Goal: Task Accomplishment & Management: Manage account settings

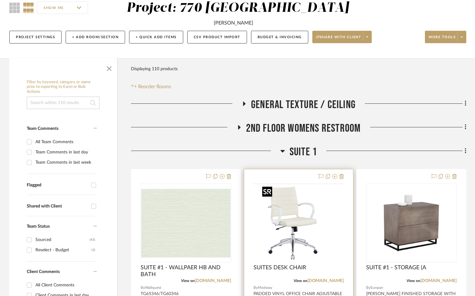
scroll to position [145, 0]
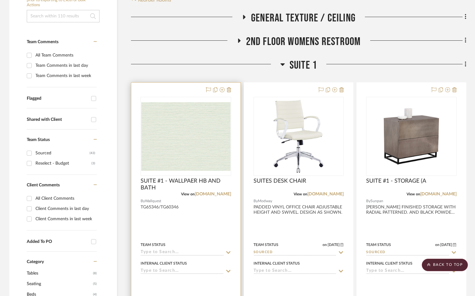
click at [185, 253] on input at bounding box center [182, 253] width 83 height 6
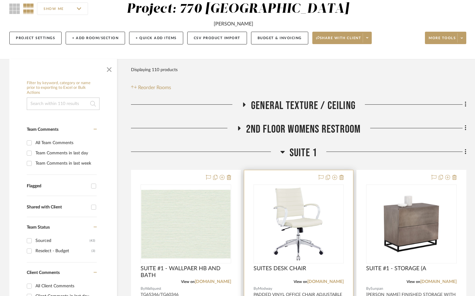
scroll to position [124, 0]
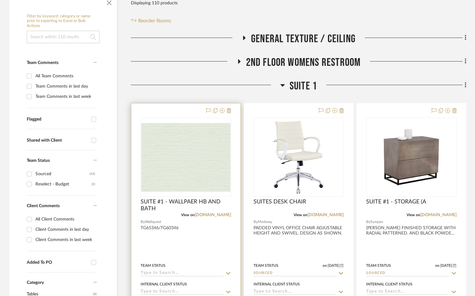
click at [172, 274] on input at bounding box center [182, 274] width 83 height 6
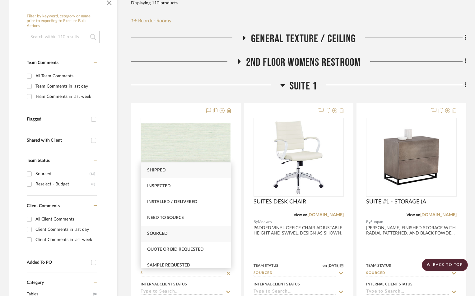
type input "S"
click at [168, 232] on span "Sourced" at bounding box center [157, 234] width 21 height 4
type input "[DATE]"
type input "Sourced"
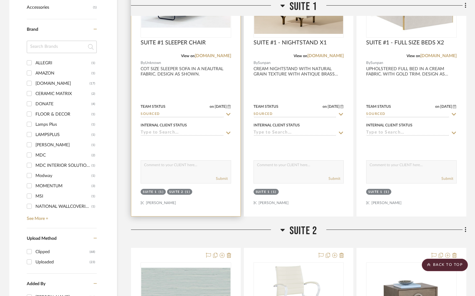
scroll to position [705, 0]
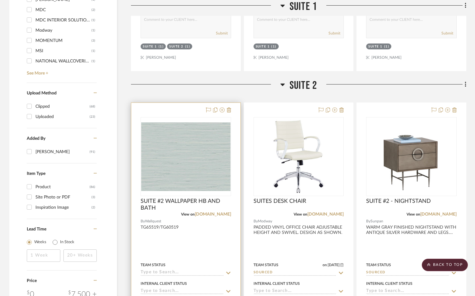
click at [161, 271] on input at bounding box center [182, 273] width 83 height 6
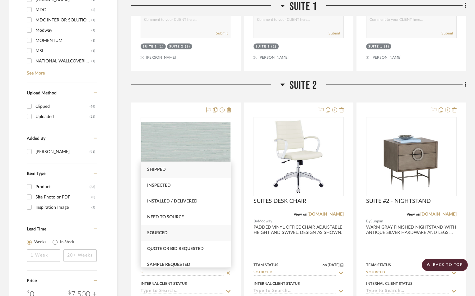
type input "S"
click at [157, 236] on div "Sourced" at bounding box center [186, 233] width 90 height 16
type input "[DATE]"
type input "Sourced"
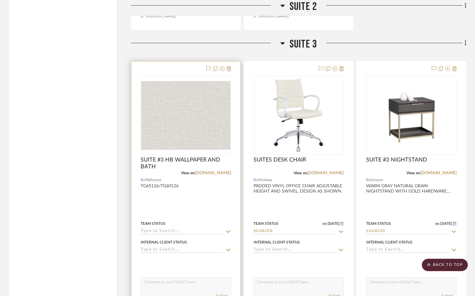
scroll to position [1327, 0]
click at [171, 231] on input at bounding box center [182, 231] width 83 height 6
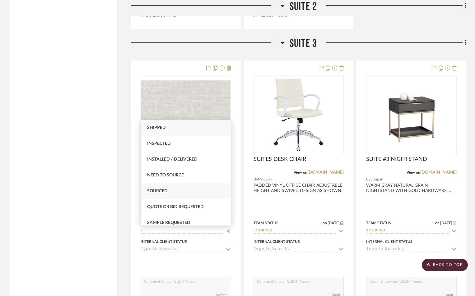
type input "S"
click at [166, 193] on span "Sourced" at bounding box center [157, 191] width 21 height 4
type input "[DATE]"
type input "Sourced"
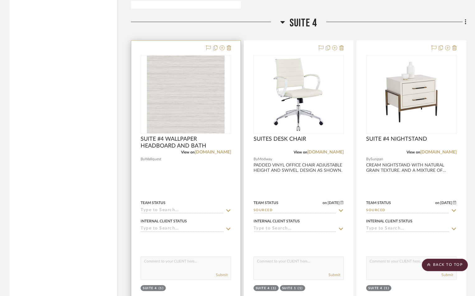
scroll to position [1928, 0]
click at [168, 210] on input at bounding box center [182, 210] width 83 height 6
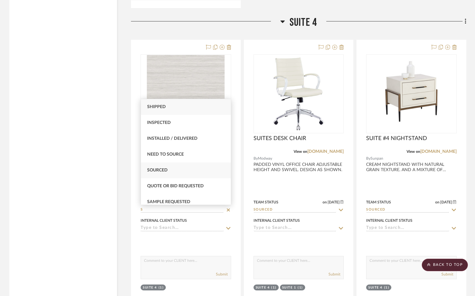
type input "S"
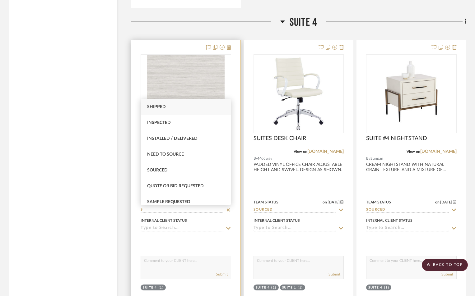
click at [152, 172] on span "Sourced" at bounding box center [157, 170] width 21 height 4
type input "[DATE]"
type input "Sourced"
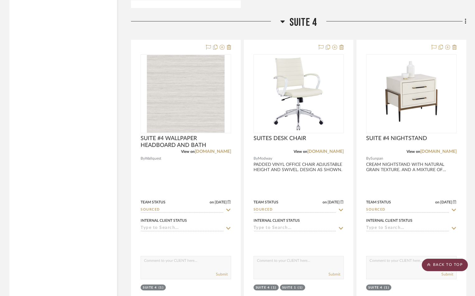
click at [456, 266] on scroll-to-top-button "BACK TO TOP" at bounding box center [445, 265] width 46 height 12
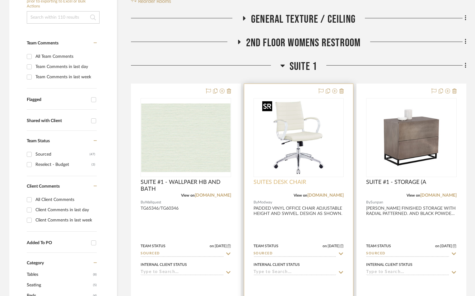
scroll to position [145, 0]
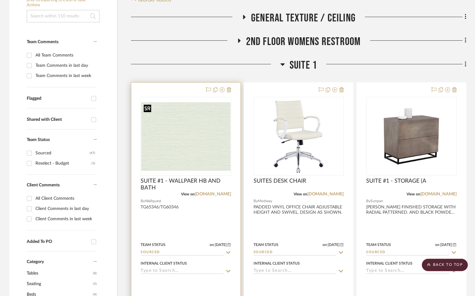
click at [198, 132] on img "0" at bounding box center [185, 136] width 89 height 69
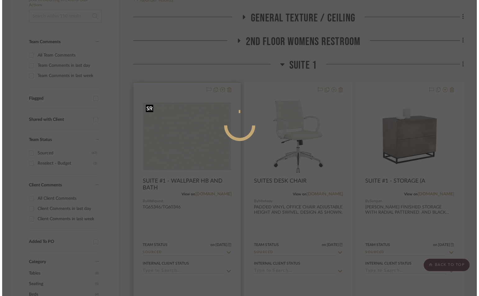
scroll to position [0, 0]
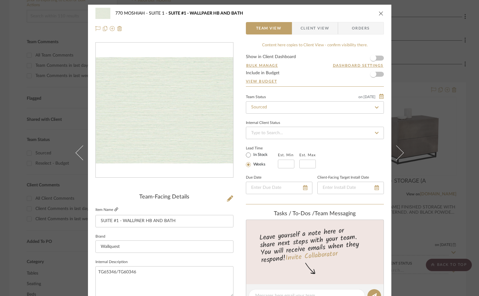
click at [114, 210] on icon at bounding box center [116, 210] width 4 height 4
click at [379, 13] on icon "close" at bounding box center [381, 13] width 5 height 5
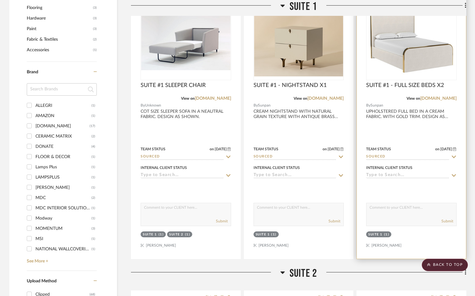
scroll to position [394, 0]
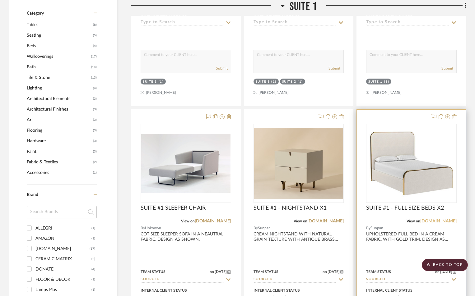
click at [444, 221] on link "[DOMAIN_NAME]" at bounding box center [438, 221] width 36 height 4
click at [398, 155] on img "0" at bounding box center [411, 163] width 89 height 67
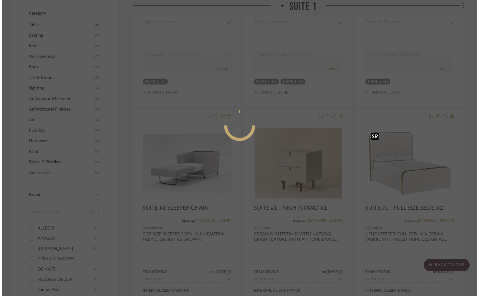
scroll to position [0, 0]
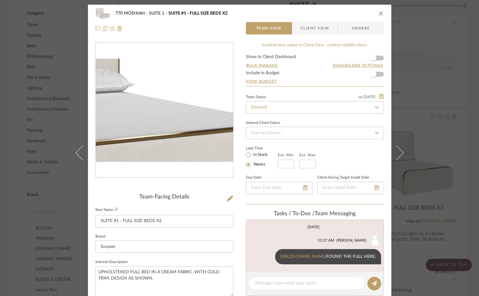
click at [182, 111] on img "0" at bounding box center [164, 111] width 137 height 104
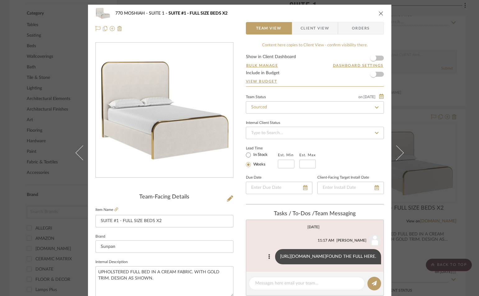
click at [285, 258] on link "https://englishelm.com/products/sunpan-tometi-bed?variant=44780003459239&srslti…" at bounding box center [303, 257] width 46 height 4
click at [380, 15] on icon "close" at bounding box center [381, 13] width 5 height 5
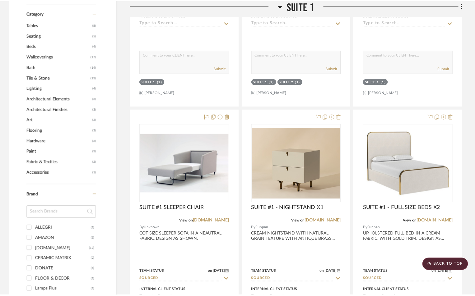
scroll to position [394, 0]
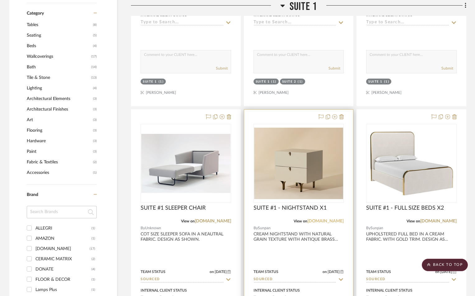
click at [331, 221] on link "[DOMAIN_NAME]" at bounding box center [325, 221] width 36 height 4
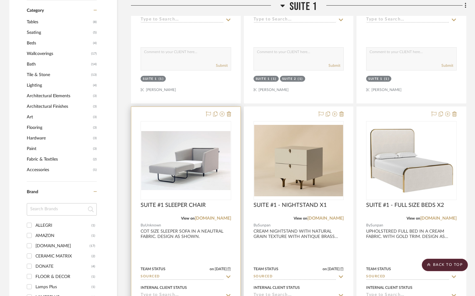
scroll to position [415, 0]
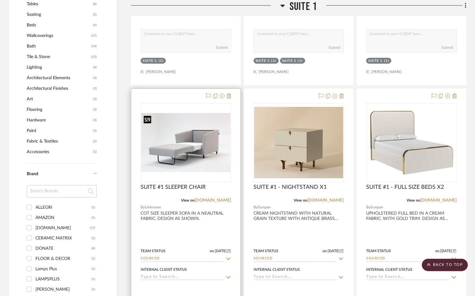
click at [195, 160] on img "0" at bounding box center [185, 142] width 89 height 59
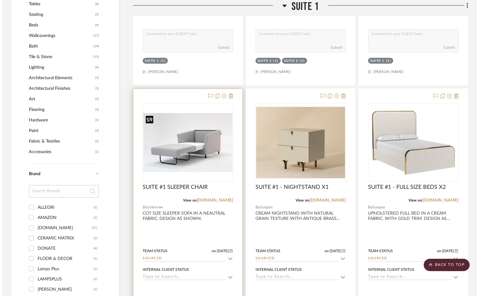
scroll to position [0, 0]
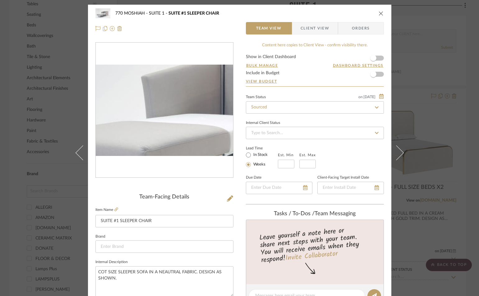
click at [153, 109] on img "0" at bounding box center [164, 111] width 137 height 92
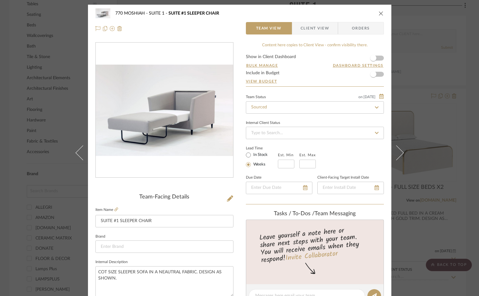
drag, startPoint x: 245, startPoint y: 150, endPoint x: 152, endPoint y: 113, distance: 99.7
click at [152, 113] on img "0" at bounding box center [164, 111] width 137 height 92
click at [115, 209] on icon at bounding box center [116, 210] width 4 height 4
click at [382, 11] on div "770 MOSHIAH SUITE 1 SUITE #1 SLEEPER CHAIR Team View Client View Orders" at bounding box center [239, 21] width 303 height 33
click at [379, 13] on icon "close" at bounding box center [381, 13] width 5 height 5
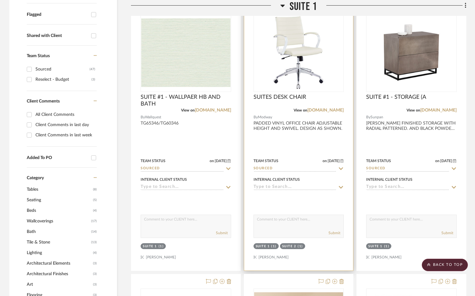
scroll to position [187, 0]
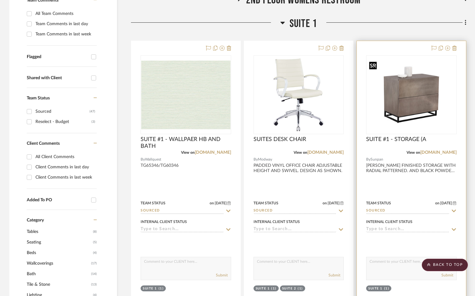
click at [406, 99] on img "0" at bounding box center [411, 94] width 89 height 71
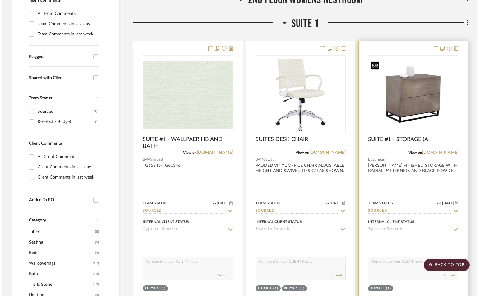
scroll to position [0, 0]
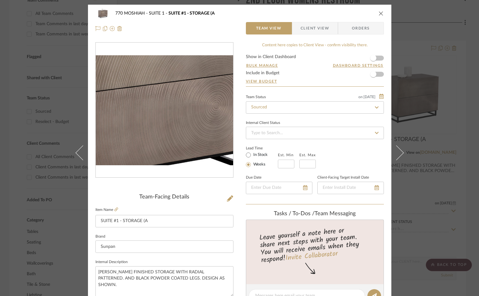
click at [172, 122] on img "0" at bounding box center [164, 110] width 137 height 110
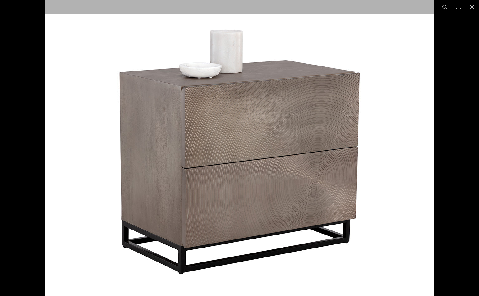
click at [202, 151] on img at bounding box center [239, 152] width 389 height 311
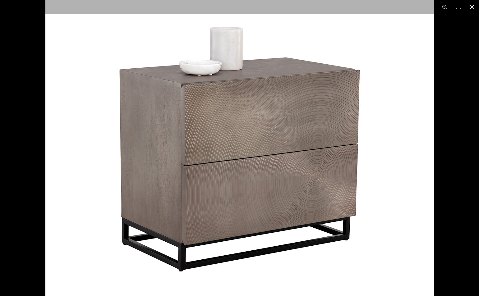
click at [473, 4] on button at bounding box center [472, 7] width 14 height 14
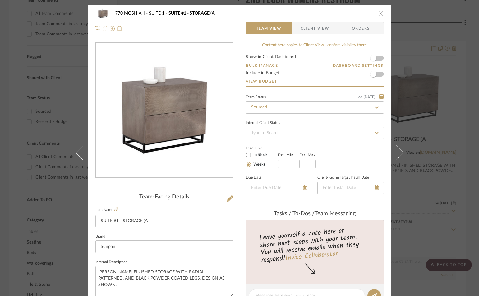
click at [381, 15] on icon "close" at bounding box center [381, 13] width 5 height 5
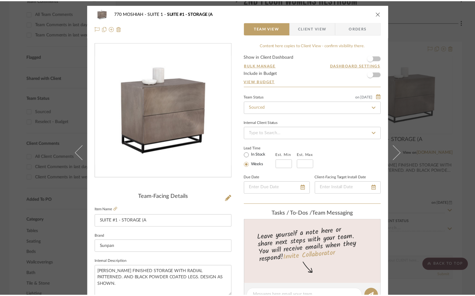
scroll to position [187, 0]
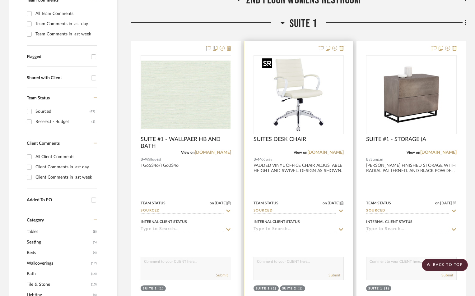
click at [301, 96] on img "0" at bounding box center [299, 95] width 78 height 78
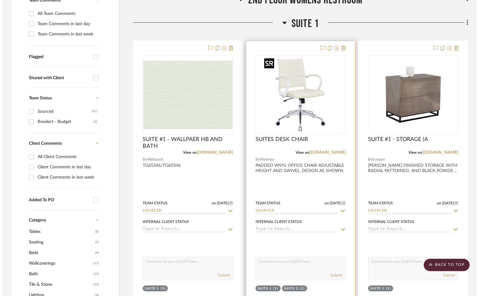
scroll to position [0, 0]
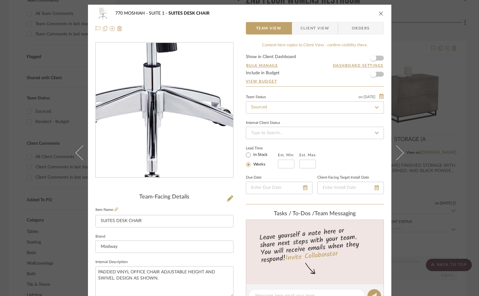
click at [166, 145] on img "0" at bounding box center [164, 110] width 135 height 135
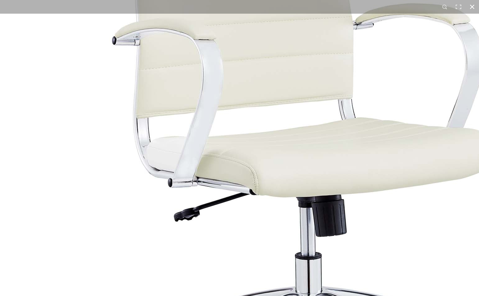
click at [473, 6] on button at bounding box center [472, 7] width 14 height 14
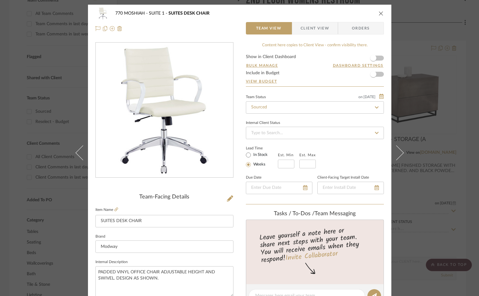
click at [379, 13] on icon "close" at bounding box center [381, 13] width 5 height 5
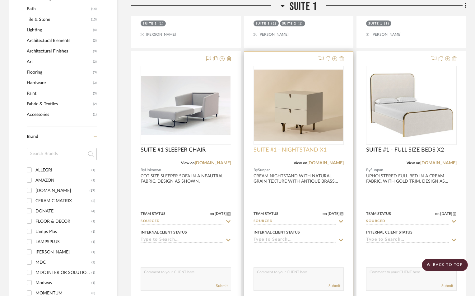
scroll to position [456, 0]
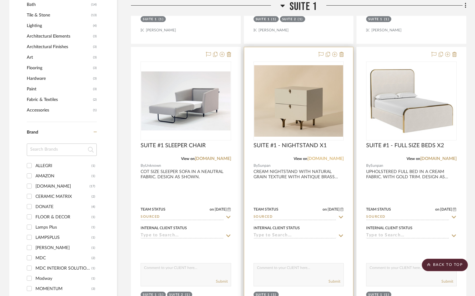
click at [328, 160] on link "[DOMAIN_NAME]" at bounding box center [325, 159] width 36 height 4
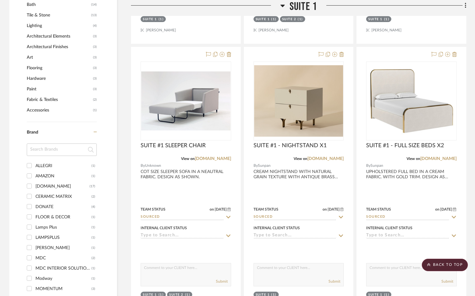
click at [281, 5] on icon at bounding box center [282, 6] width 4 height 2
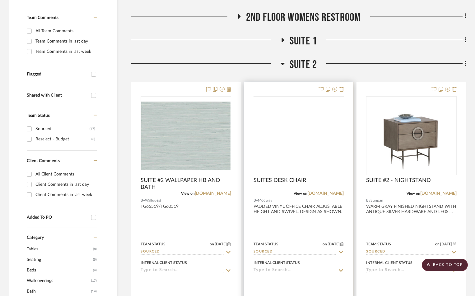
scroll to position [166, 0]
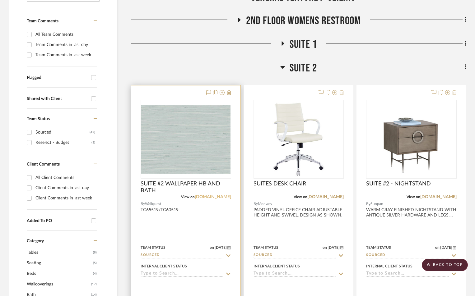
click at [214, 197] on link "wallquest.com" at bounding box center [213, 197] width 36 height 4
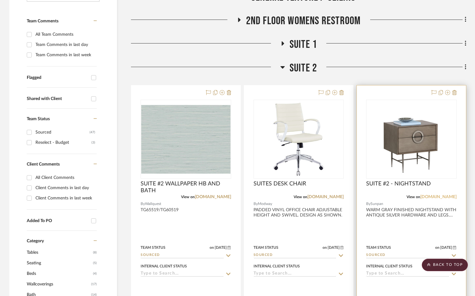
click at [443, 198] on link "[DOMAIN_NAME]" at bounding box center [438, 197] width 36 height 4
click at [408, 151] on img "0" at bounding box center [411, 139] width 89 height 71
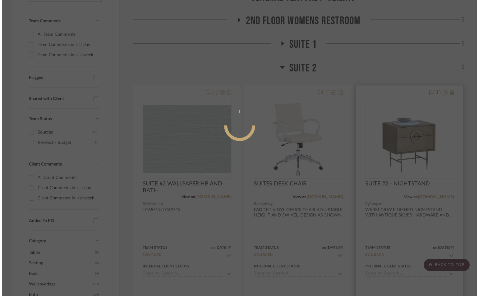
scroll to position [0, 0]
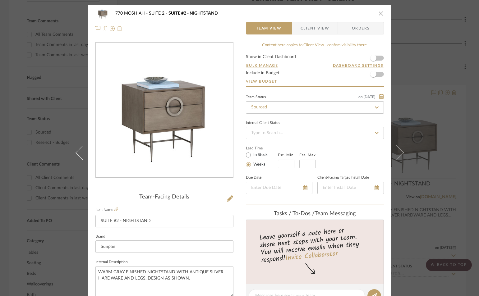
click at [155, 110] on img "0" at bounding box center [164, 110] width 137 height 110
click at [114, 210] on icon at bounding box center [116, 210] width 4 height 4
click at [379, 12] on icon "close" at bounding box center [381, 13] width 5 height 5
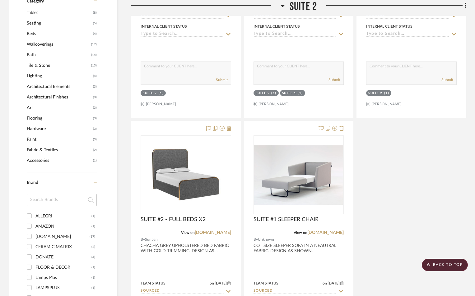
scroll to position [436, 0]
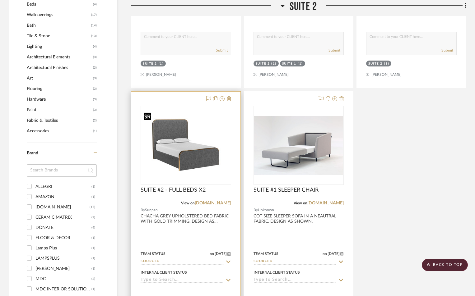
click at [200, 166] on img "0" at bounding box center [185, 145] width 89 height 71
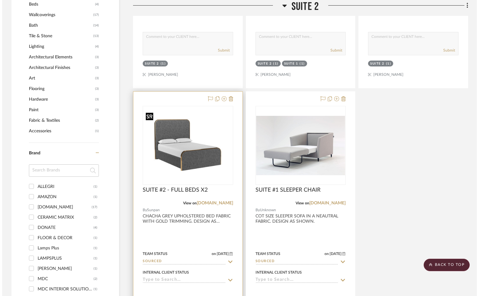
scroll to position [0, 0]
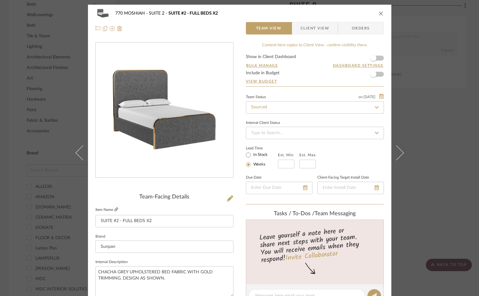
click at [114, 209] on icon at bounding box center [116, 210] width 4 height 4
click at [379, 12] on icon "close" at bounding box center [381, 13] width 5 height 5
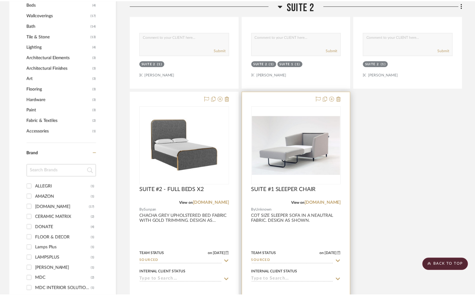
scroll to position [436, 0]
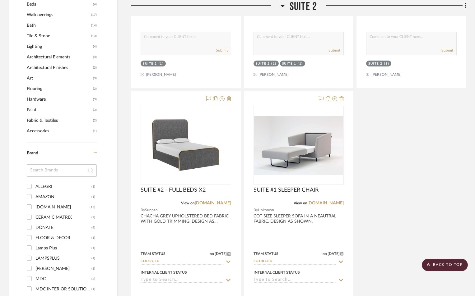
click at [281, 5] on icon at bounding box center [282, 6] width 4 height 2
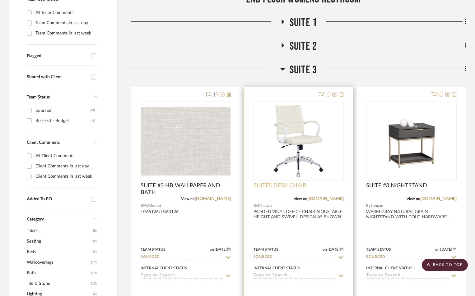
scroll to position [166, 0]
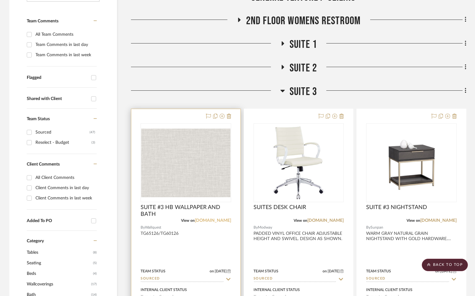
click at [215, 221] on link "wallquest.com" at bounding box center [213, 221] width 36 height 4
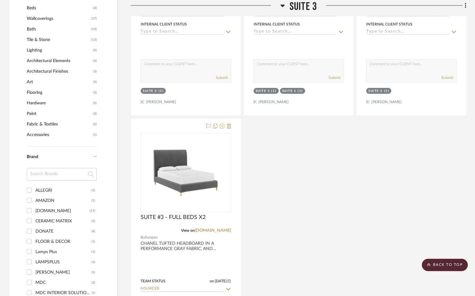
scroll to position [456, 0]
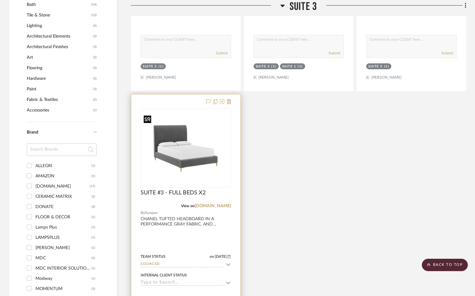
click at [191, 153] on img "0" at bounding box center [185, 148] width 89 height 71
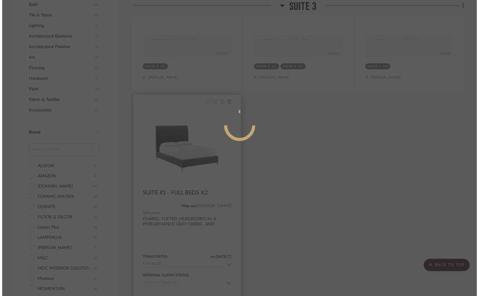
scroll to position [0, 0]
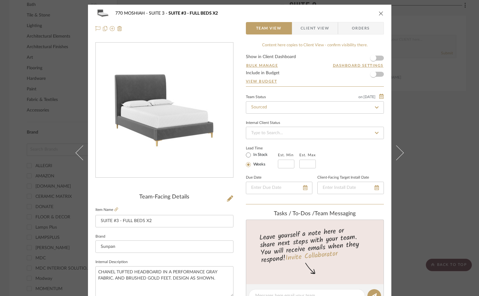
click at [110, 207] on label "Item Name" at bounding box center [106, 209] width 23 height 5
click at [114, 208] on icon at bounding box center [116, 210] width 4 height 4
click at [380, 14] on icon "close" at bounding box center [381, 13] width 5 height 5
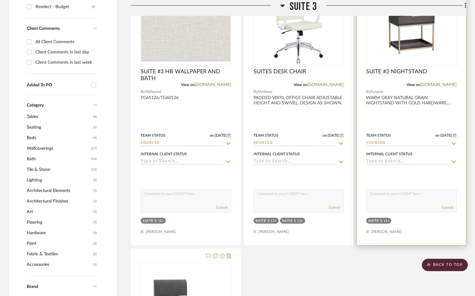
scroll to position [249, 0]
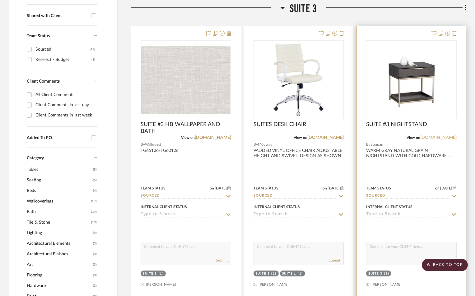
click at [440, 137] on link "[DOMAIN_NAME]" at bounding box center [438, 138] width 36 height 4
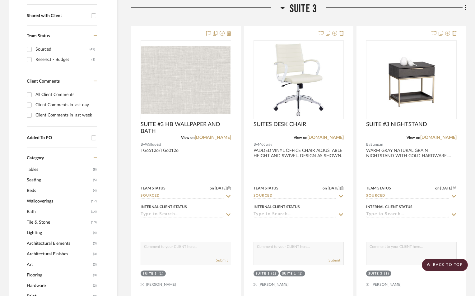
click at [282, 7] on icon at bounding box center [282, 8] width 4 height 2
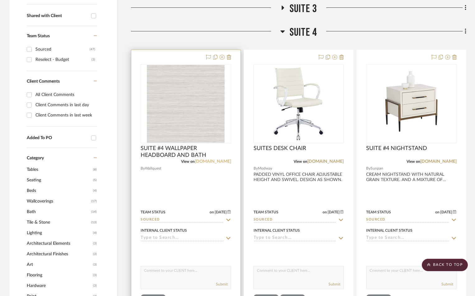
click at [214, 163] on link "wallquest.com" at bounding box center [213, 162] width 36 height 4
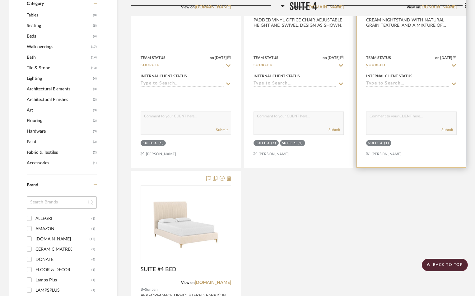
scroll to position [498, 0]
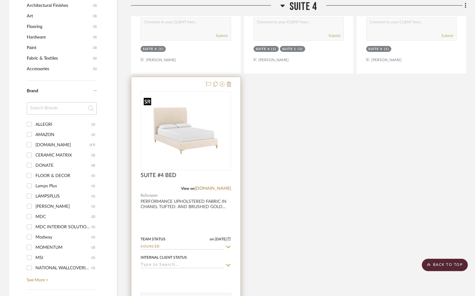
click at [174, 142] on img "0" at bounding box center [185, 130] width 89 height 71
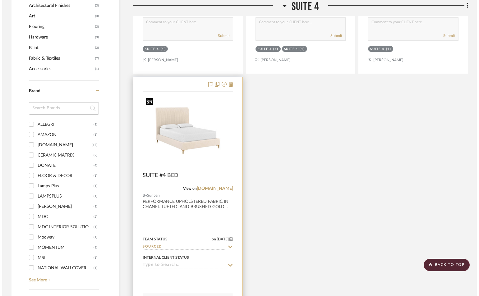
scroll to position [0, 0]
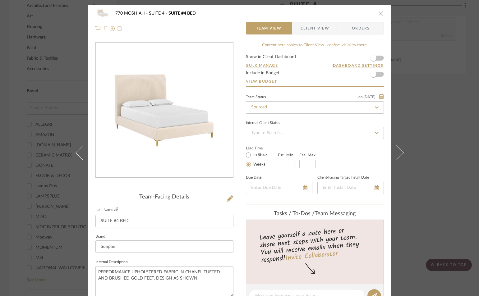
click at [115, 209] on icon at bounding box center [116, 210] width 4 height 4
drag, startPoint x: 380, startPoint y: 14, endPoint x: 390, endPoint y: 48, distance: 35.8
click at [380, 14] on icon "close" at bounding box center [381, 13] width 5 height 5
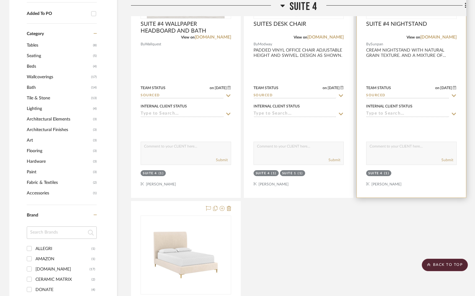
scroll to position [249, 0]
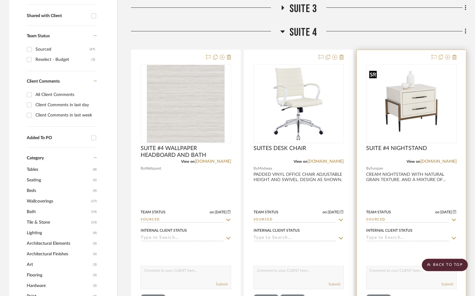
click at [407, 107] on img "0" at bounding box center [411, 103] width 89 height 71
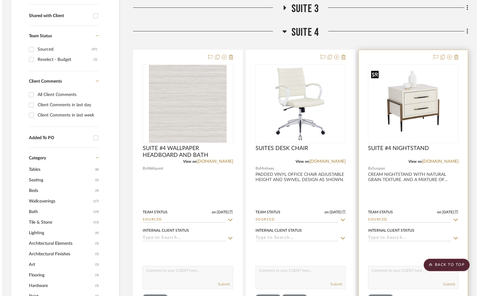
scroll to position [0, 0]
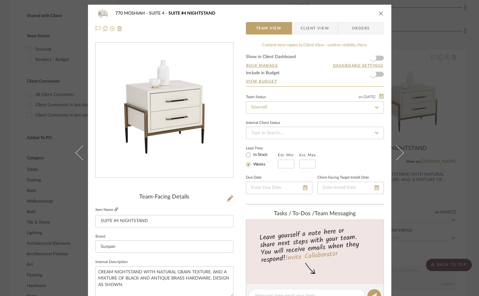
click at [114, 209] on icon at bounding box center [116, 210] width 4 height 4
